Goal: Task Accomplishment & Management: Use online tool/utility

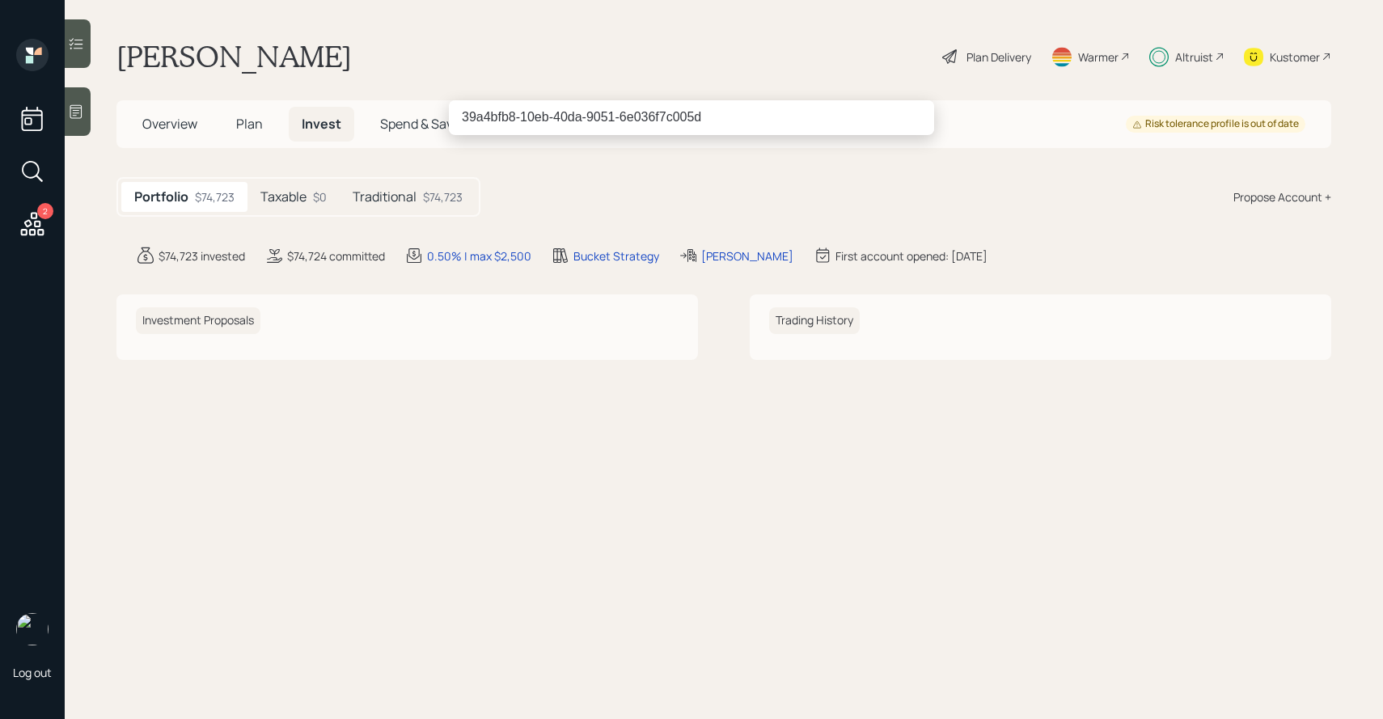
type input "39a4bfb8-10eb-40da-9051-6e036f7c005d"
